Goal: Connect with others: Connect with others

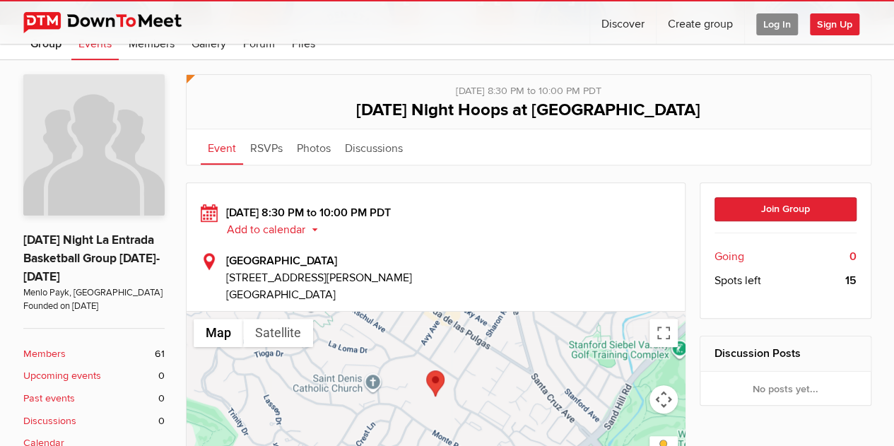
scroll to position [213, 0]
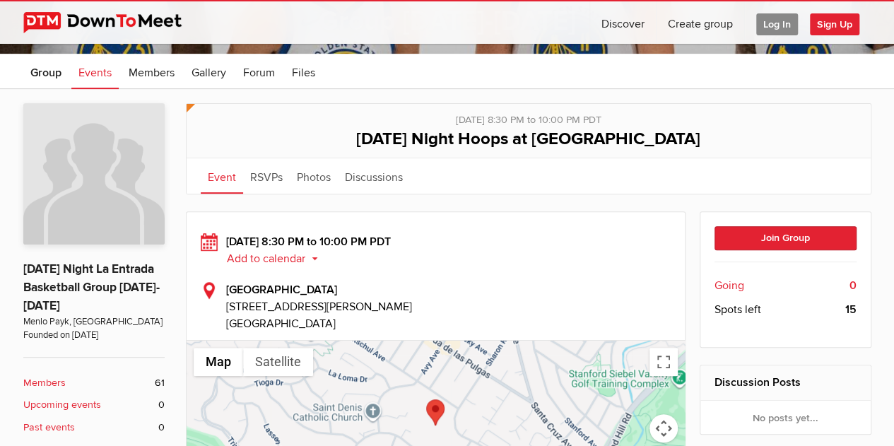
click at [782, 29] on span "Log In" at bounding box center [777, 24] width 42 height 22
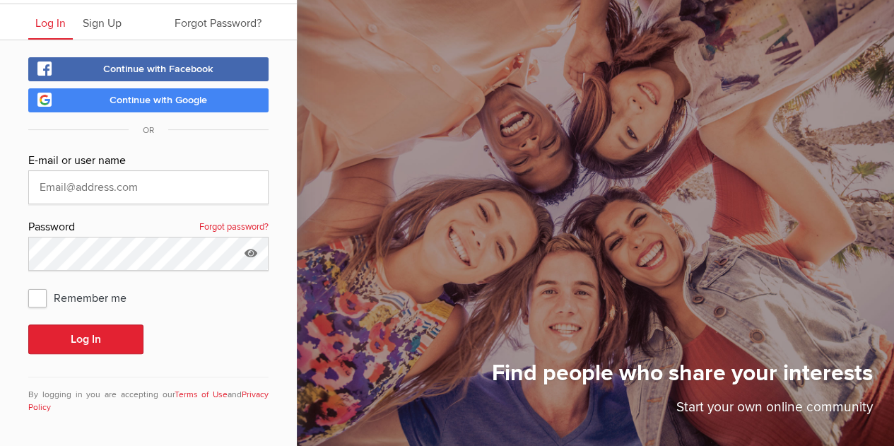
click at [228, 102] on link "Continue with Google" at bounding box center [148, 100] width 240 height 24
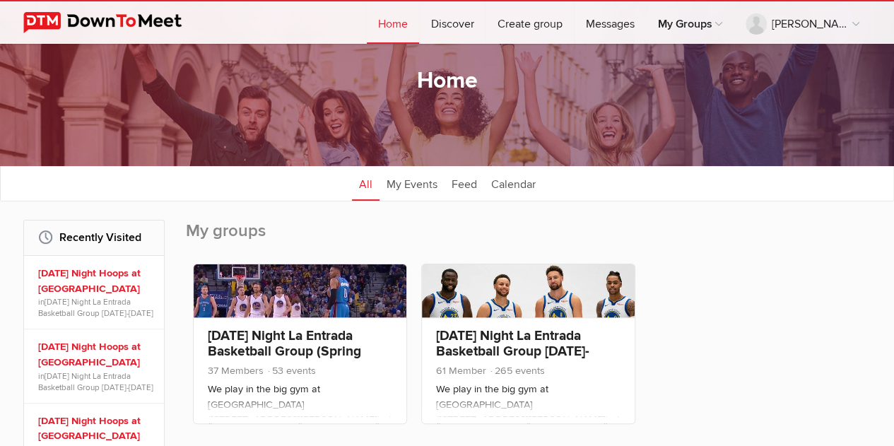
scroll to position [52, 0]
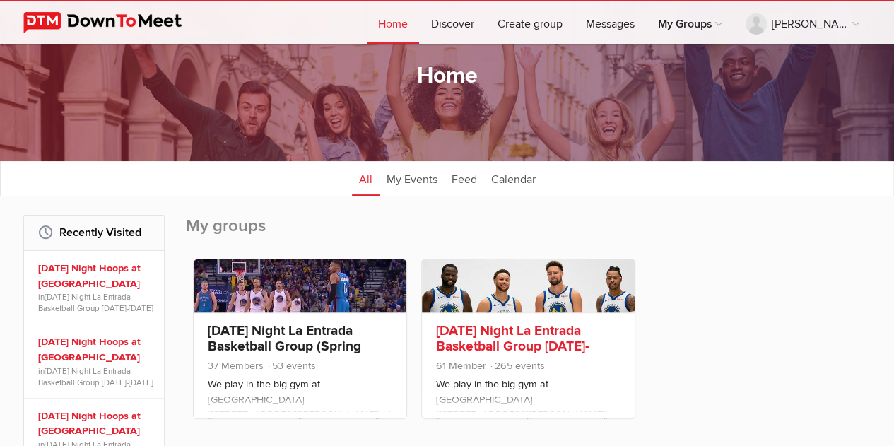
click at [452, 336] on link "[DATE] Night La Entrada Basketball Group [DATE]-[DATE]" at bounding box center [512, 346] width 153 height 48
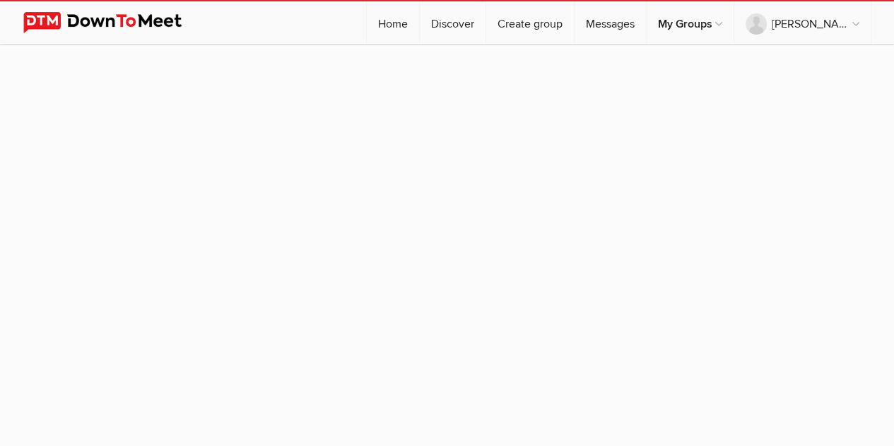
scroll to position [1, 0]
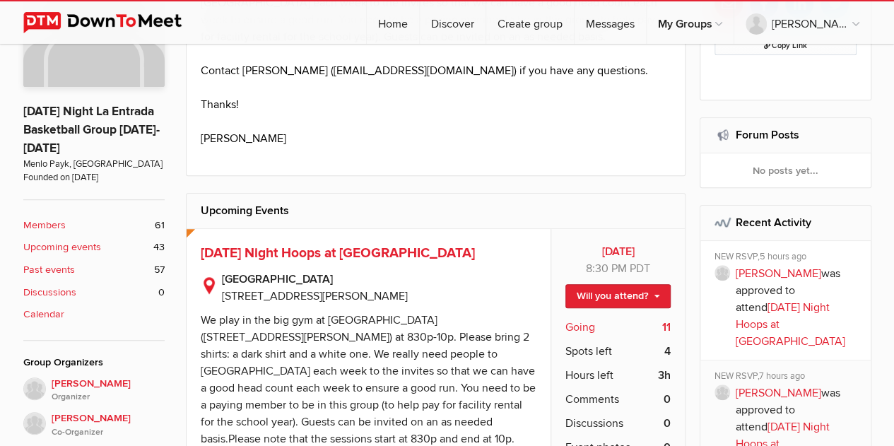
click at [577, 326] on span "Going" at bounding box center [581, 327] width 30 height 17
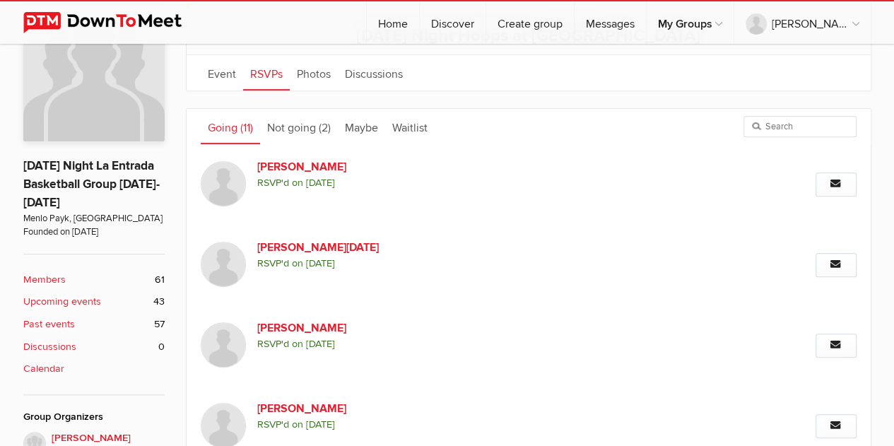
scroll to position [315, 0]
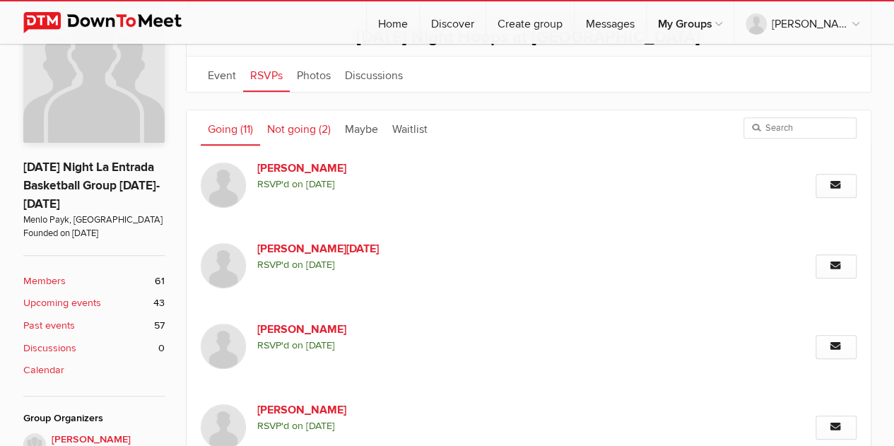
click at [309, 135] on link "Not going (2)" at bounding box center [299, 127] width 78 height 35
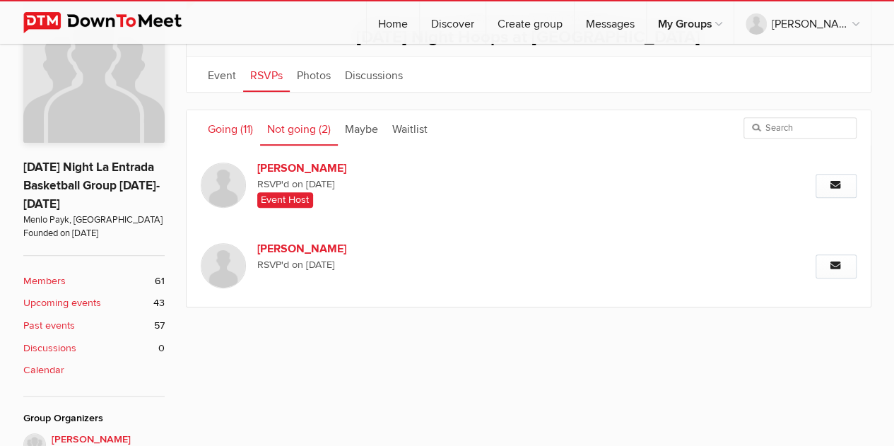
click at [233, 115] on link "Going (11)" at bounding box center [230, 127] width 59 height 35
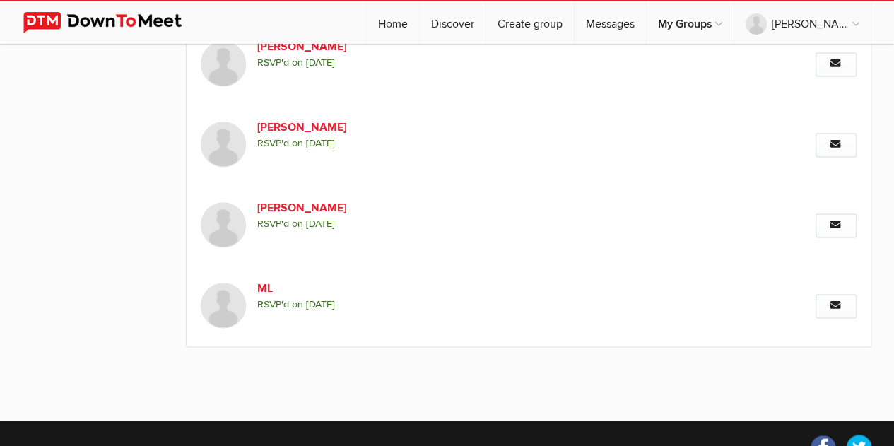
scroll to position [1002, 0]
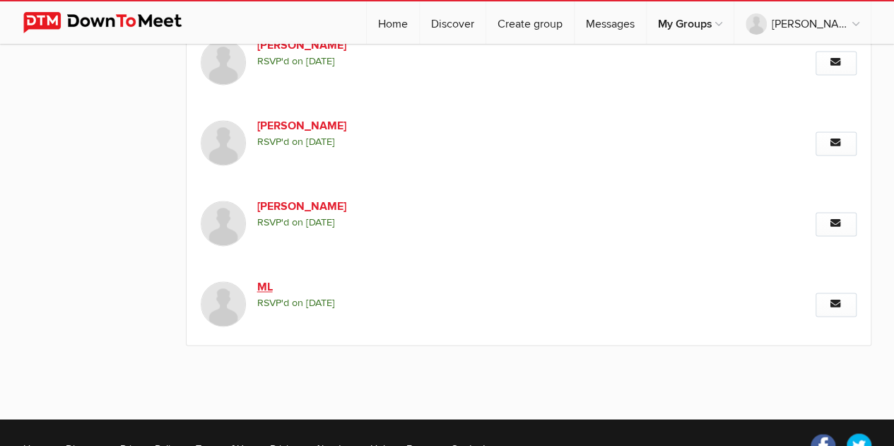
click at [270, 284] on link "ML" at bounding box center [378, 287] width 242 height 17
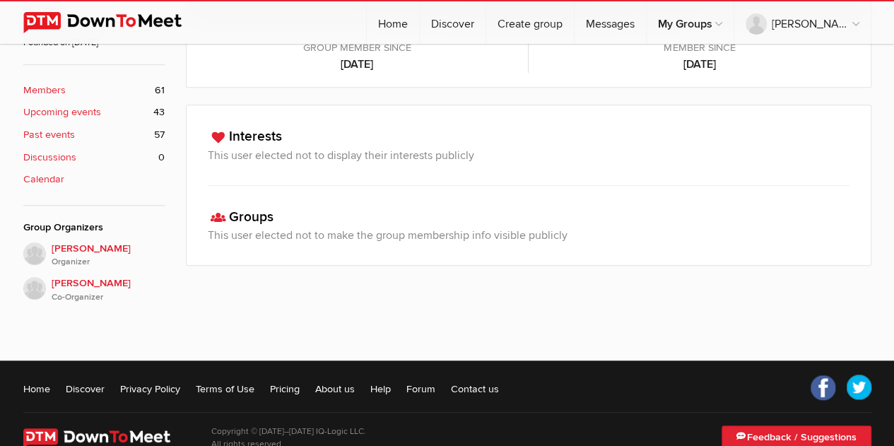
scroll to position [519, 0]
